Goal: Find specific page/section: Find specific page/section

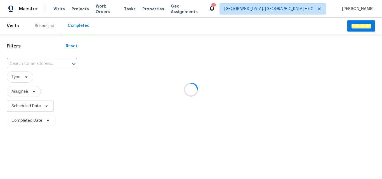
click at [37, 62] on div at bounding box center [191, 89] width 382 height 179
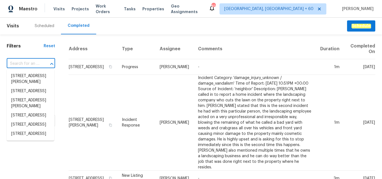
click at [35, 62] on input "text" at bounding box center [23, 64] width 33 height 9
paste input "[STREET_ADDRESS]"
type input "[STREET_ADDRESS]"
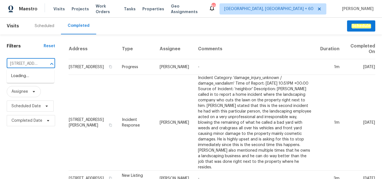
scroll to position [0, 46]
click at [31, 78] on li "[STREET_ADDRESS]" at bounding box center [31, 76] width 48 height 9
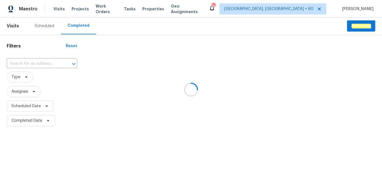
type input "[STREET_ADDRESS]"
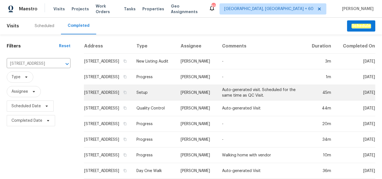
click at [168, 100] on td "Setup" at bounding box center [154, 93] width 44 height 16
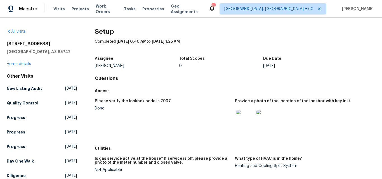
click at [160, 86] on div "Access" at bounding box center [235, 91] width 280 height 10
